Goal: Task Accomplishment & Management: Manage account settings

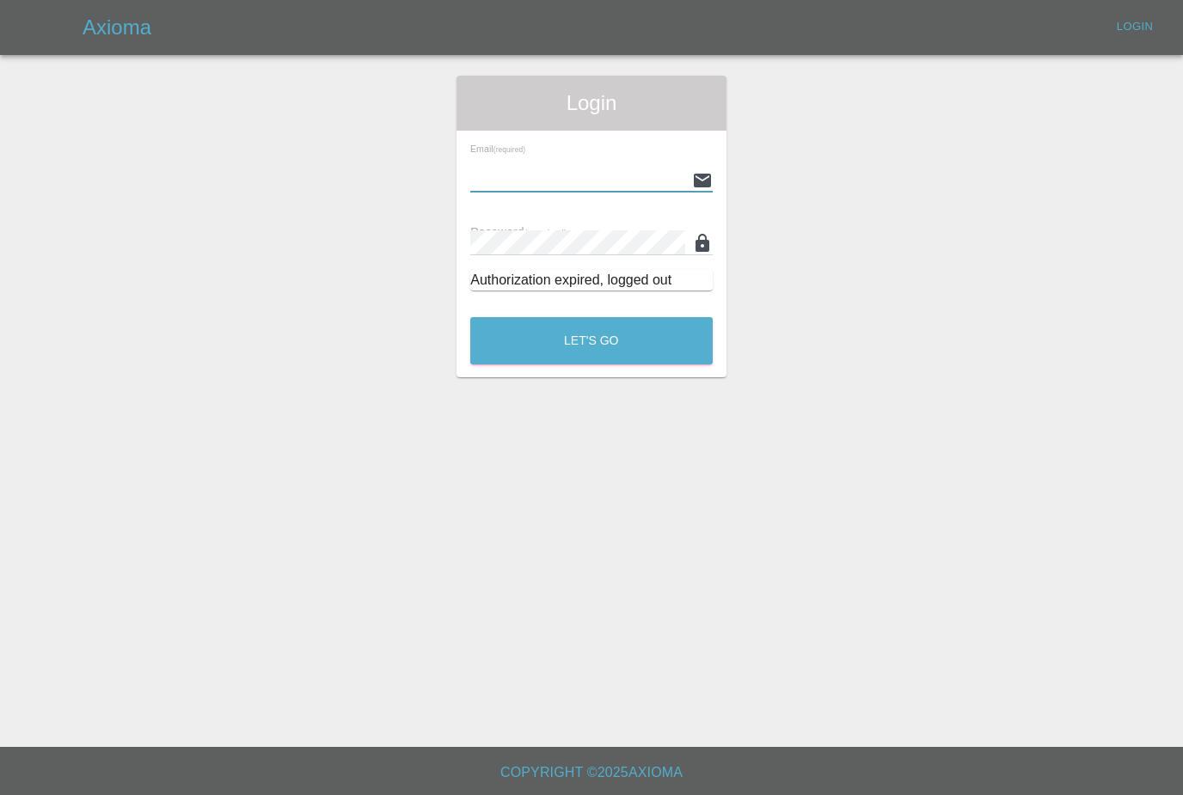
type input "[PERSON_NAME][EMAIL_ADDRESS][PERSON_NAME][DOMAIN_NAME]"
click at [591, 340] on button "Let's Go" at bounding box center [591, 340] width 242 height 47
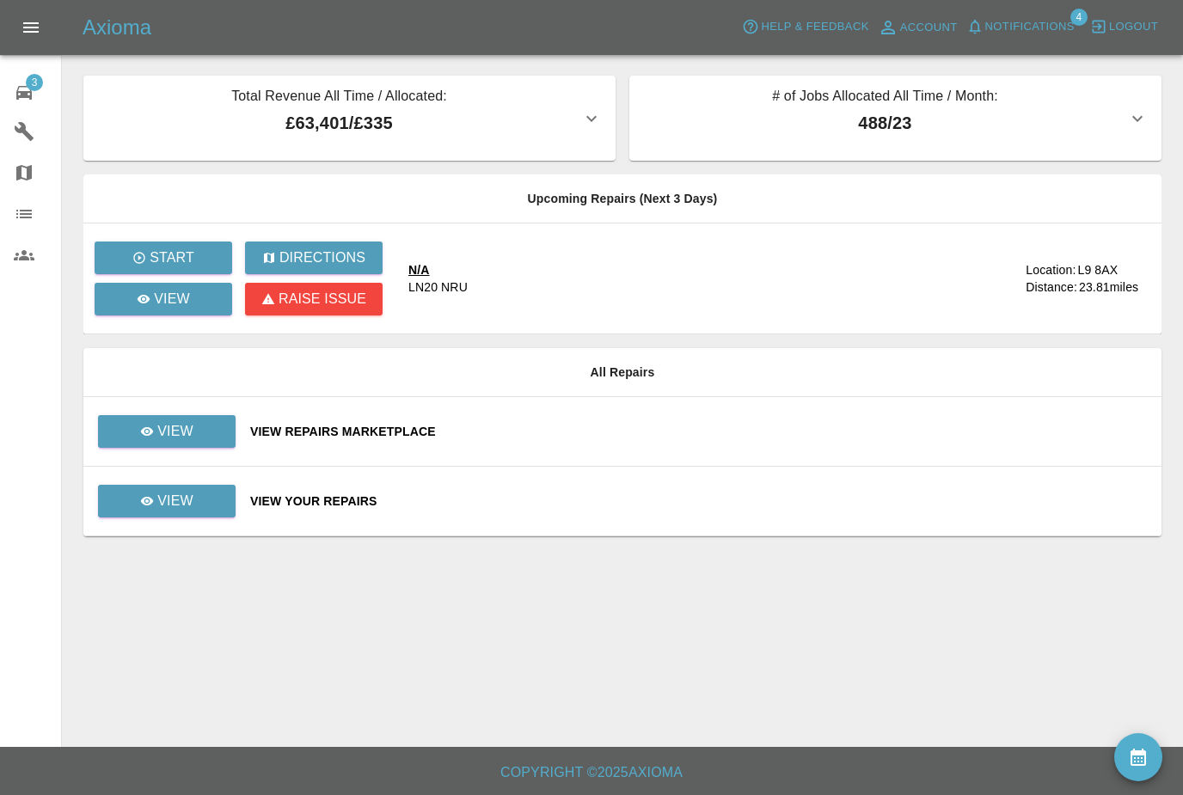
click at [1057, 21] on span "Notifications" at bounding box center [1029, 27] width 89 height 20
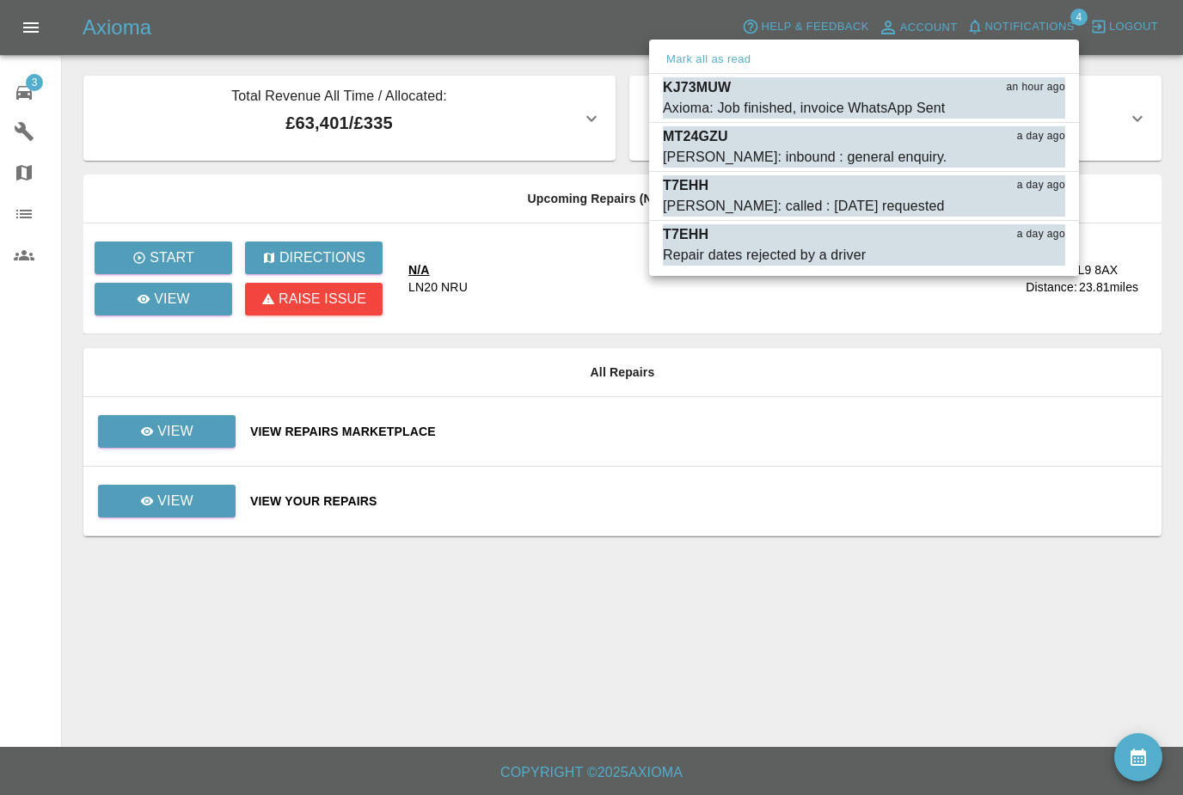
click at [1002, 191] on div "T7EHH a day ago" at bounding box center [864, 185] width 402 height 21
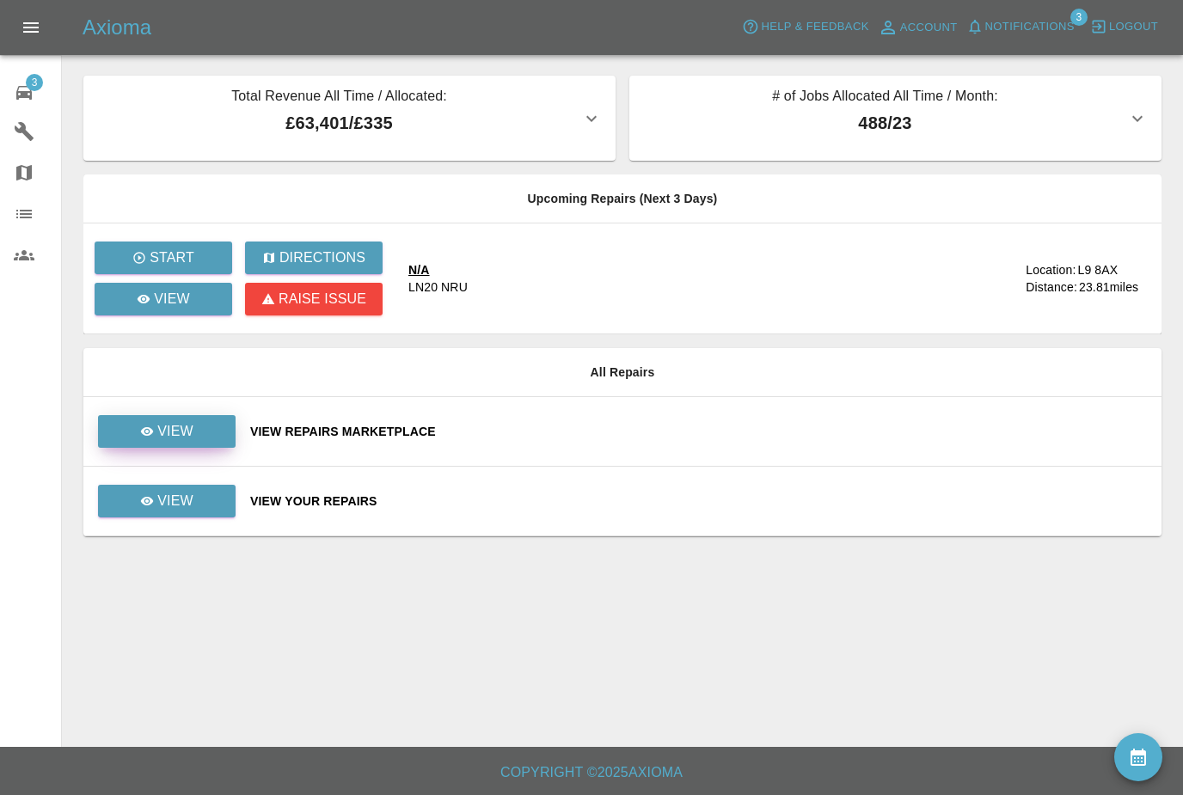
click at [179, 446] on link "View" at bounding box center [167, 431] width 138 height 33
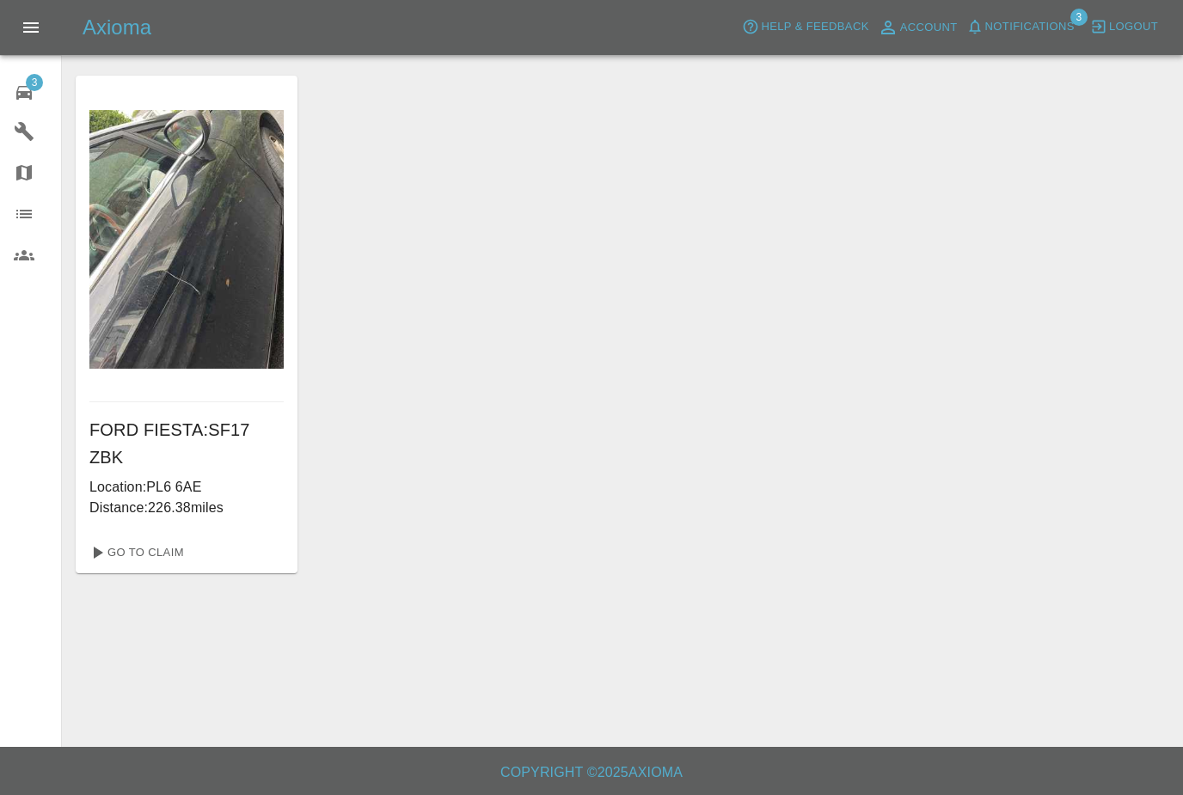
click at [46, 102] on div "3" at bounding box center [38, 90] width 48 height 25
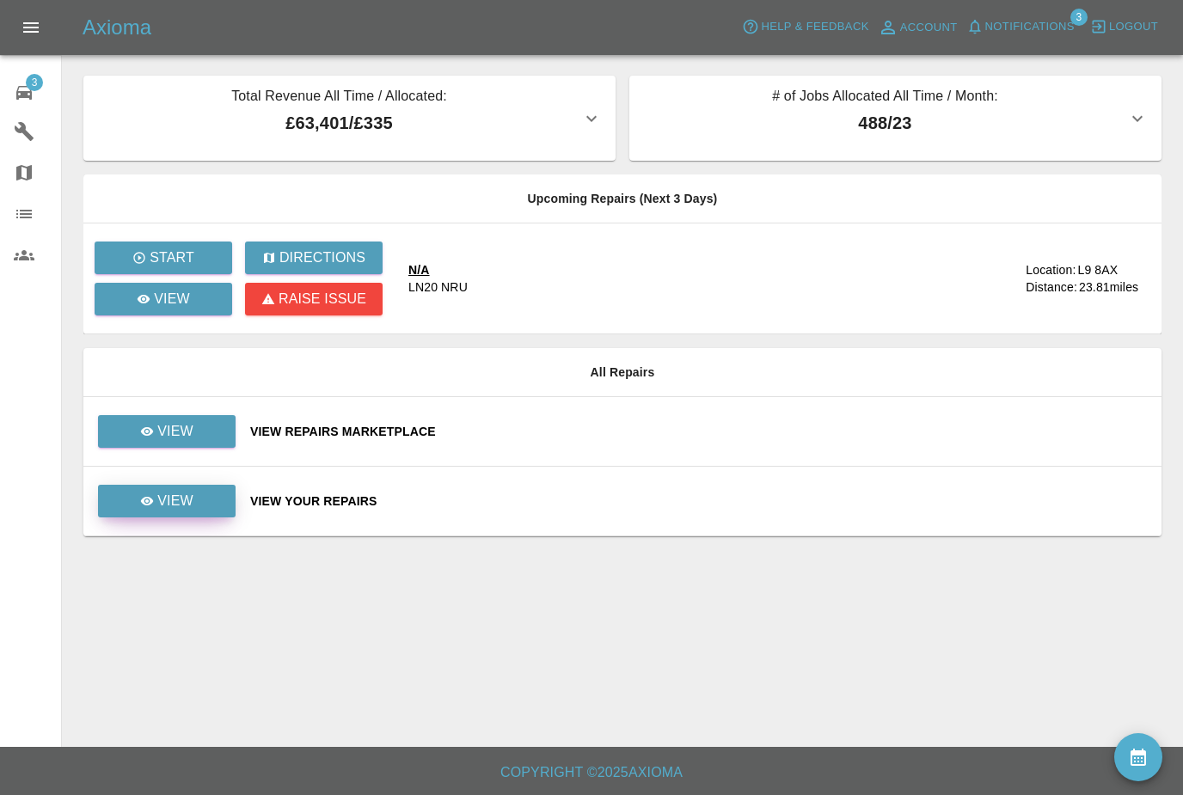
click at [207, 499] on link "View" at bounding box center [167, 501] width 138 height 33
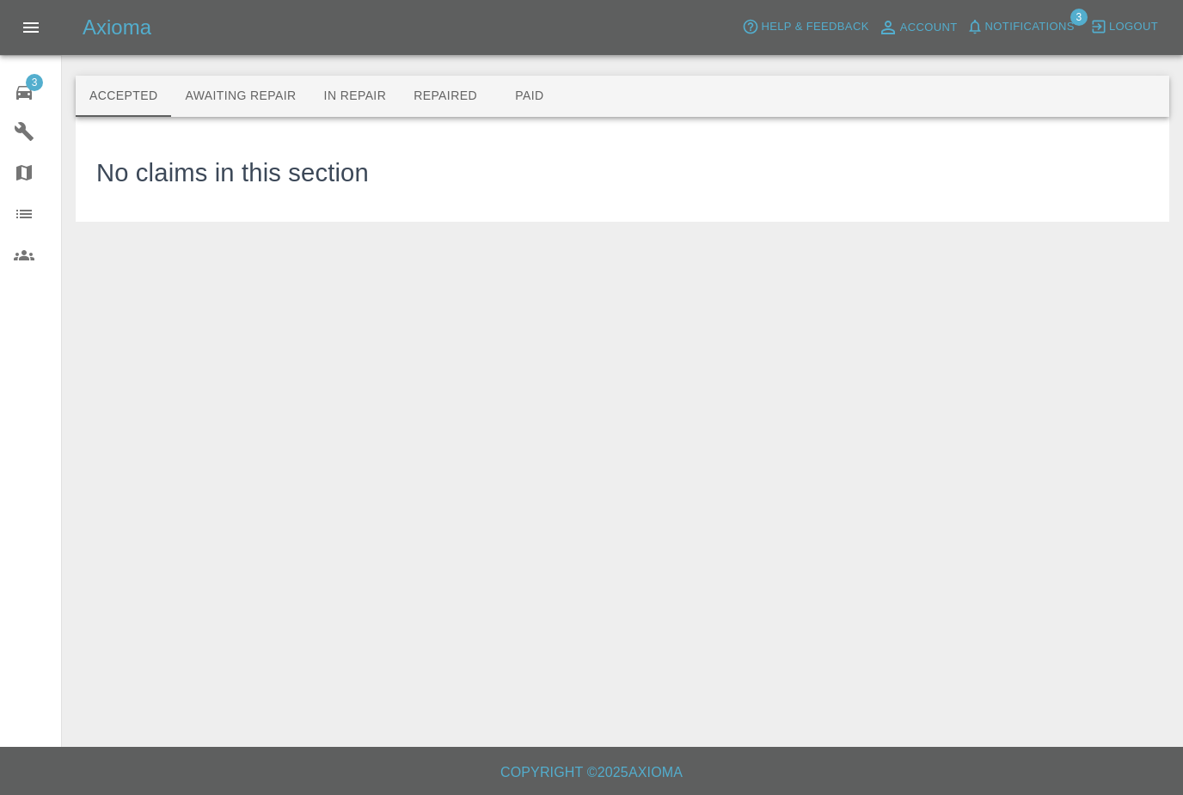
click at [248, 84] on button "Awaiting Repair" at bounding box center [240, 96] width 138 height 41
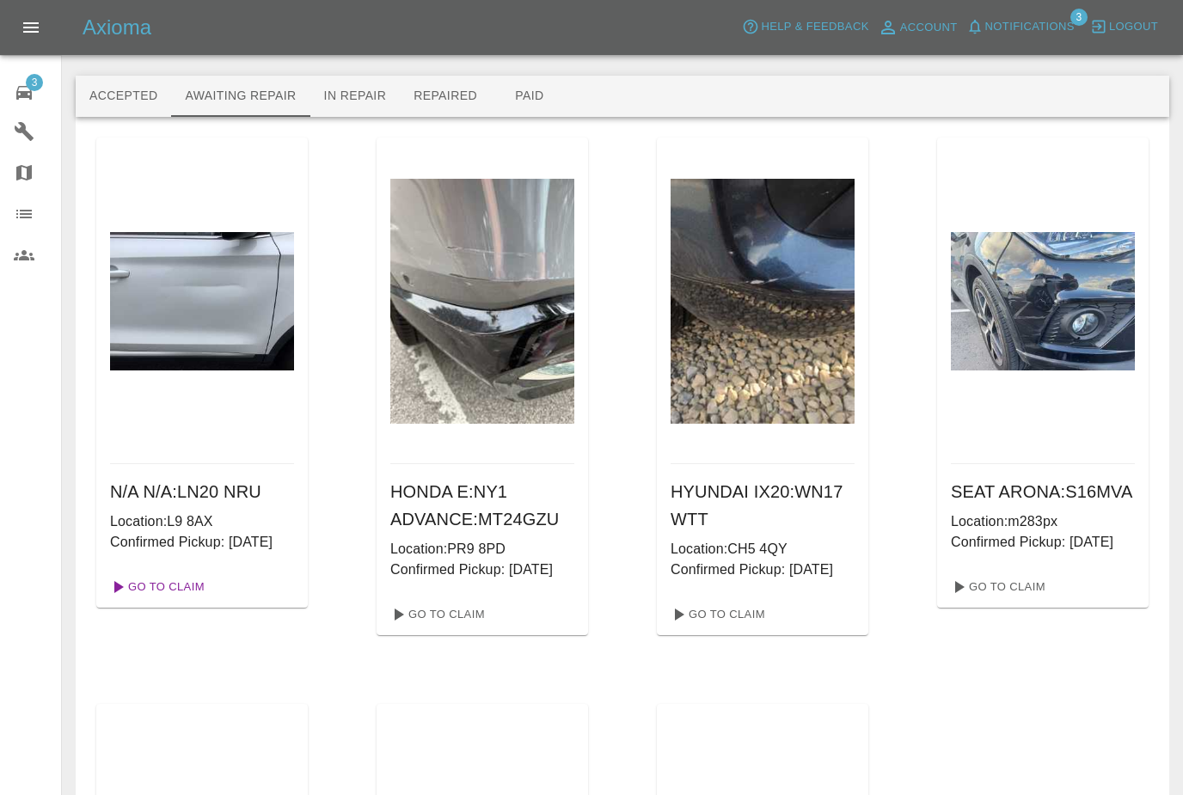
click at [201, 601] on link "Go To Claim" at bounding box center [156, 587] width 106 height 28
